Goal: Information Seeking & Learning: Learn about a topic

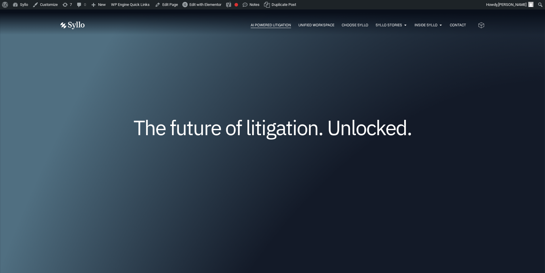
click at [264, 23] on span "AI Powered Litigation" at bounding box center [271, 24] width 40 height 5
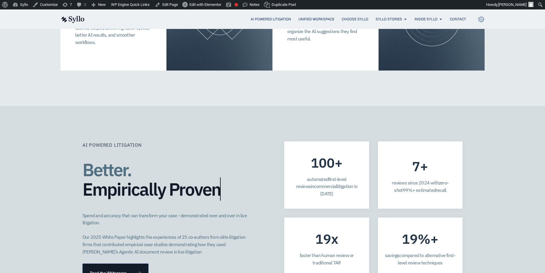
scroll to position [1494, 0]
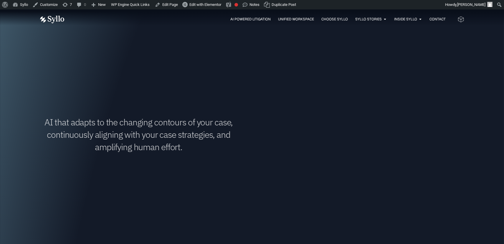
scroll to position [441, 0]
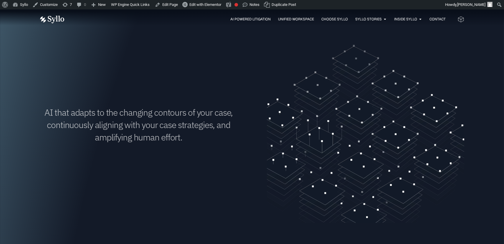
drag, startPoint x: 265, startPoint y: 106, endPoint x: 337, endPoint y: 144, distance: 81.0
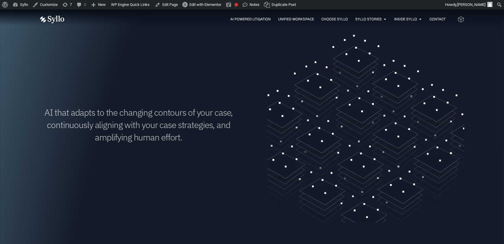
click at [337, 144] on video "Your browser doesn't support HTML5 video." at bounding box center [366, 124] width 198 height 198
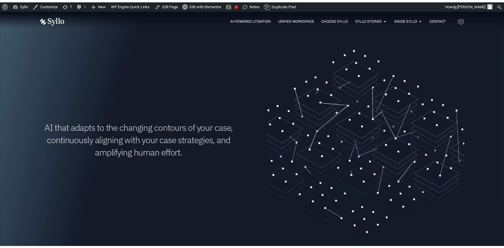
scroll to position [428, 0]
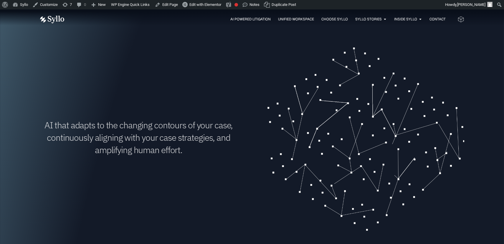
drag, startPoint x: 499, startPoint y: 243, endPoint x: 499, endPoint y: 250, distance: 6.8
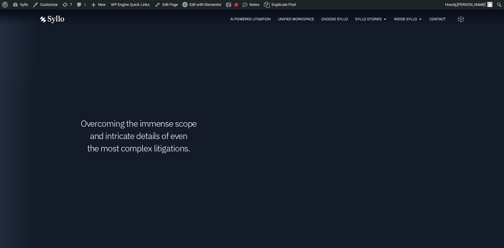
scroll to position [900, 0]
